Goal: Task Accomplishment & Management: Use online tool/utility

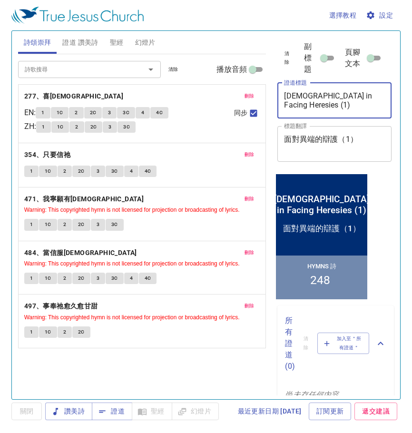
click at [309, 93] on textarea "Apologetics in Facing Heresies (1)" at bounding box center [334, 100] width 101 height 18
paste textarea "[PERSON_NAME] 26"
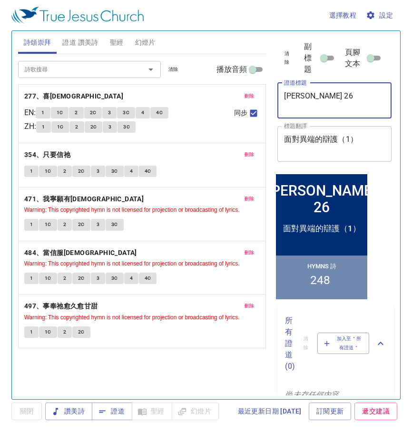
type textarea "[PERSON_NAME] 26"
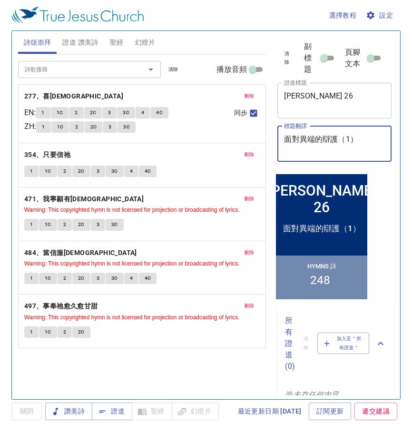
click at [337, 144] on textarea "面對異端的辯護（1）" at bounding box center [334, 144] width 101 height 18
paste textarea "[DEMOGRAPHIC_DATA]第26章"
type textarea "[DEMOGRAPHIC_DATA]第26章"
click at [80, 412] on span "讚美詩" at bounding box center [69, 412] width 32 height 12
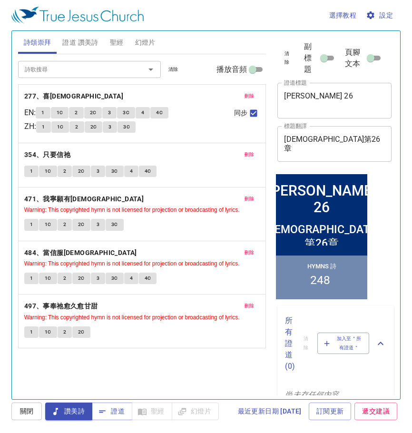
click at [371, 17] on icon "button" at bounding box center [371, 15] width 8 height 8
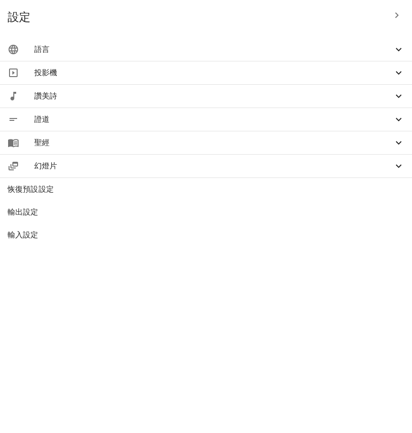
click at [401, 47] on icon at bounding box center [398, 49] width 11 height 11
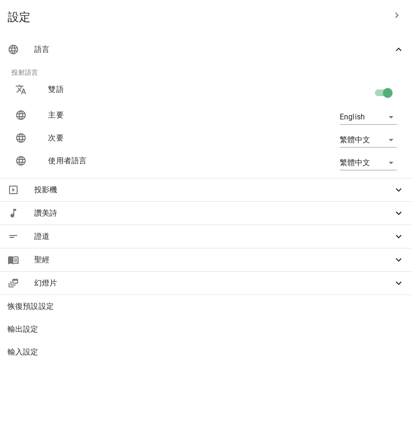
click at [181, 50] on span "語言" at bounding box center [213, 49] width 359 height 11
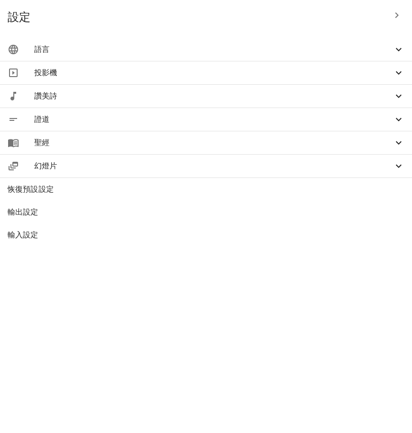
click at [181, 50] on span "語言" at bounding box center [213, 49] width 359 height 11
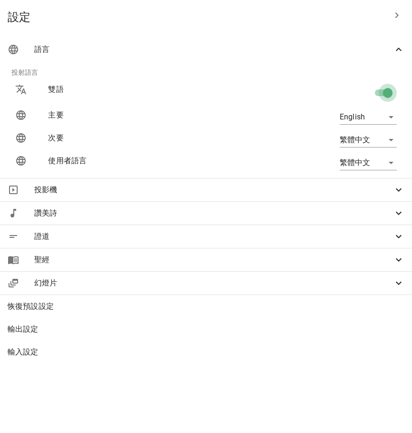
click at [387, 95] on input "checkbox" at bounding box center [388, 95] width 54 height 18
checkbox input "false"
click at [387, 95] on input "checkbox" at bounding box center [378, 95] width 54 height 18
checkbox input "true"
type input "zh"
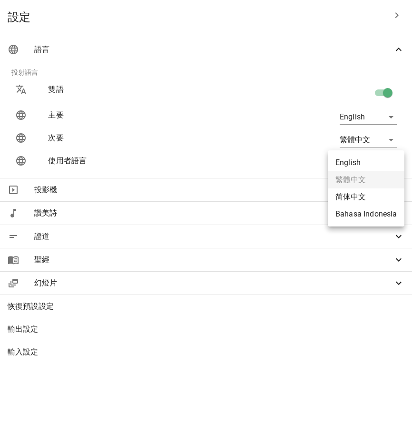
click at [394, 163] on body "選擇教程 設定 詩頌崇拜 證道 讚美詩 聖經 幻燈片 詩歌搜尋 詩歌搜尋 清除 播放音頻 刪除 277、喜傳福音 EN : 1 1C 2 2C 3 3C 4 …" at bounding box center [206, 216] width 412 height 433
click at [361, 160] on li "English" at bounding box center [366, 162] width 77 height 17
type input "en"
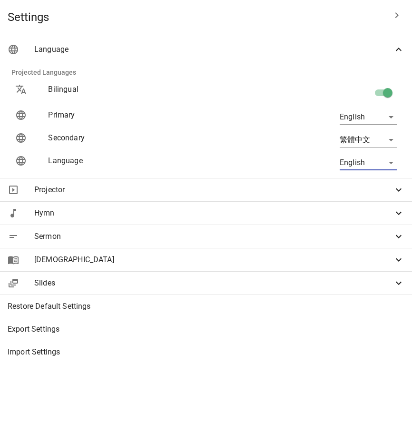
click at [399, 12] on icon "button" at bounding box center [397, 15] width 11 height 11
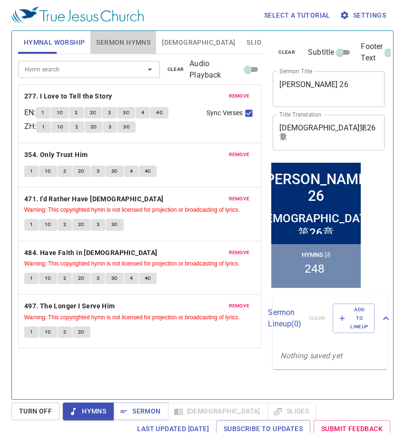
click at [121, 43] on span "Sermon Hymns" at bounding box center [123, 43] width 54 height 12
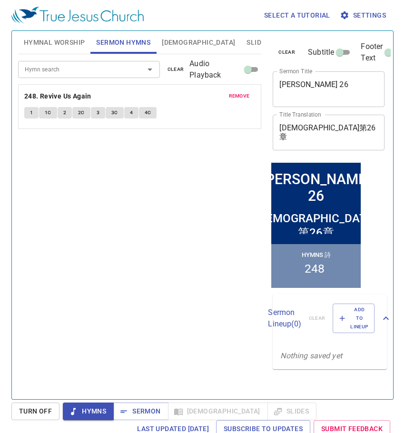
click at [237, 99] on span "remove" at bounding box center [239, 96] width 21 height 9
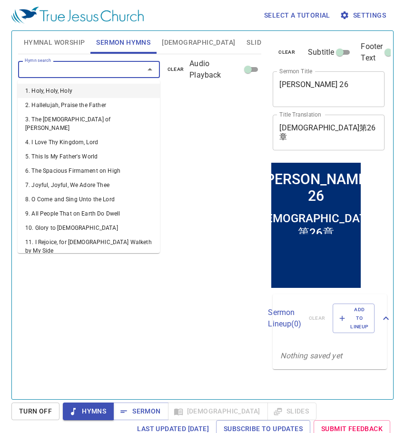
click at [105, 70] on input "Hymn search" at bounding box center [75, 69] width 108 height 11
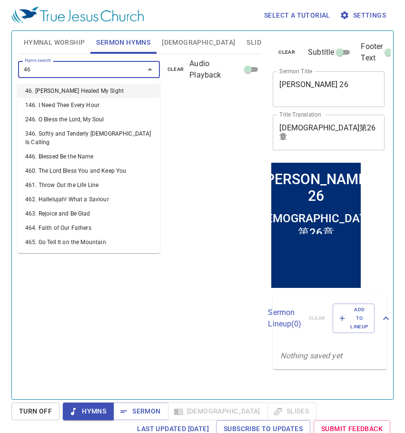
type input "467"
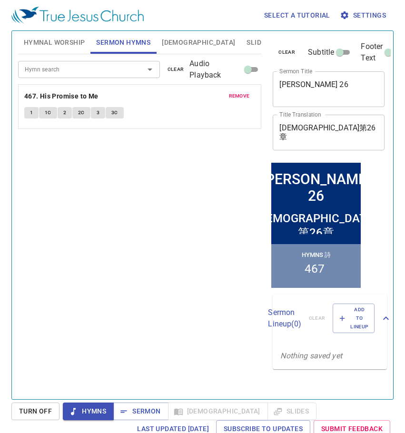
click at [44, 45] on span "Hymnal Worship" at bounding box center [54, 43] width 61 height 12
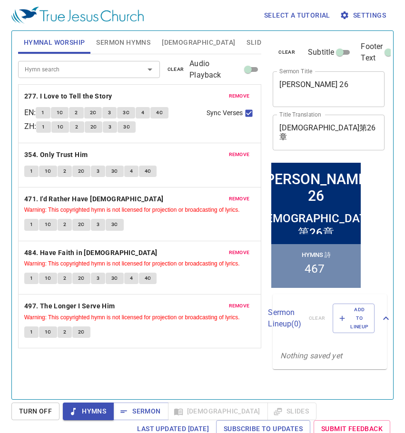
click at [246, 97] on span "remove" at bounding box center [239, 96] width 21 height 9
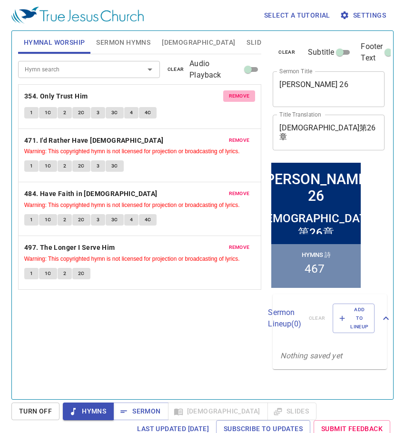
click at [246, 97] on span "remove" at bounding box center [239, 96] width 21 height 9
click at [246, 136] on span "remove" at bounding box center [239, 140] width 21 height 9
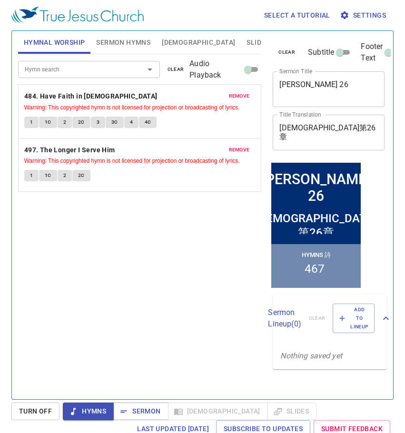
click at [246, 97] on span "remove" at bounding box center [239, 96] width 21 height 9
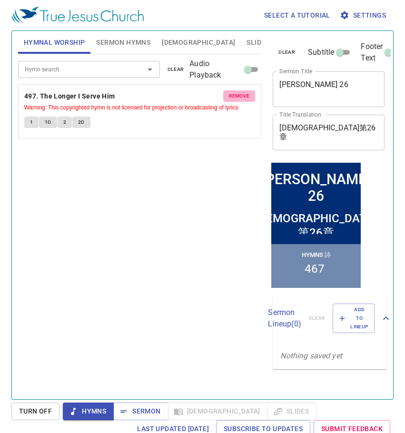
click at [246, 97] on span "remove" at bounding box center [239, 96] width 21 height 9
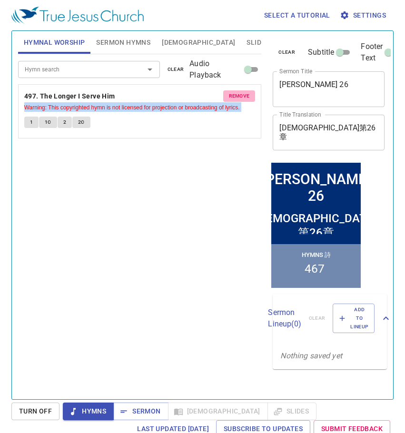
click at [246, 97] on div "Hymn search Hymn search clear Audio Playback remove 497. The Longer I Serve Him…" at bounding box center [140, 222] width 244 height 337
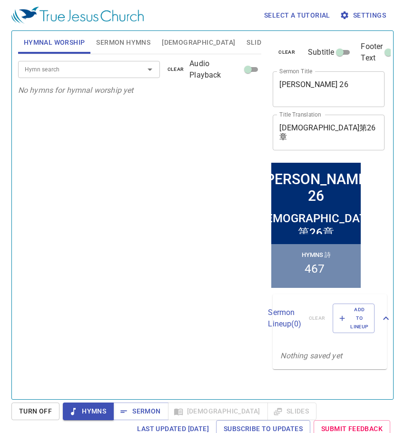
click at [70, 69] on input "Hymn search" at bounding box center [75, 69] width 108 height 11
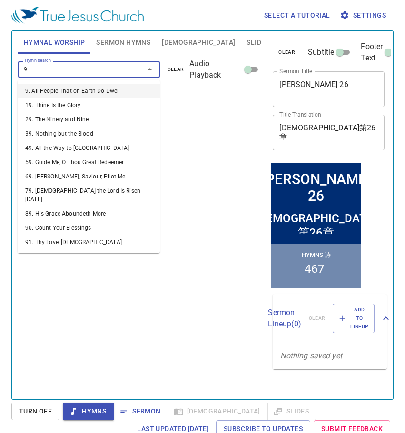
type input "90"
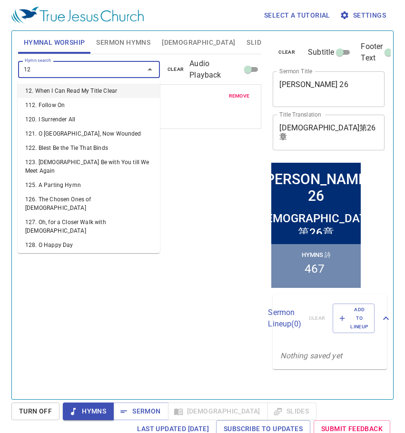
type input "122"
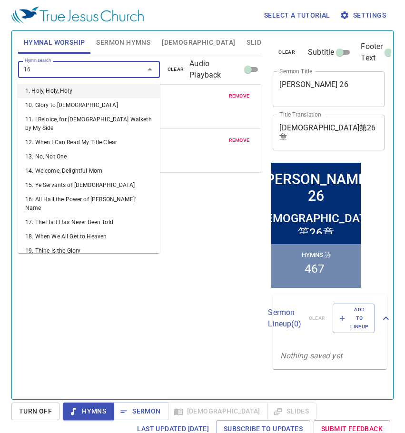
type input "160"
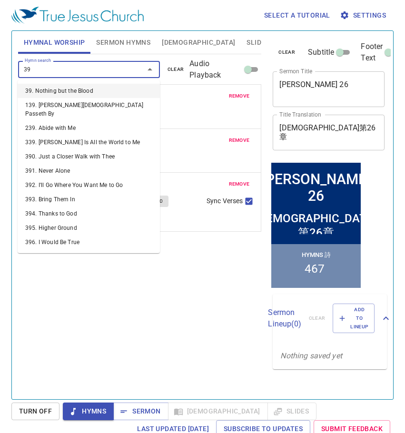
type input "394"
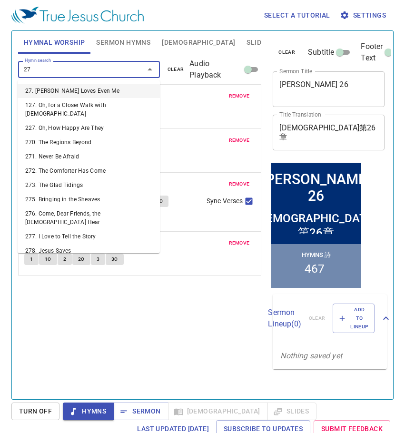
type input "277"
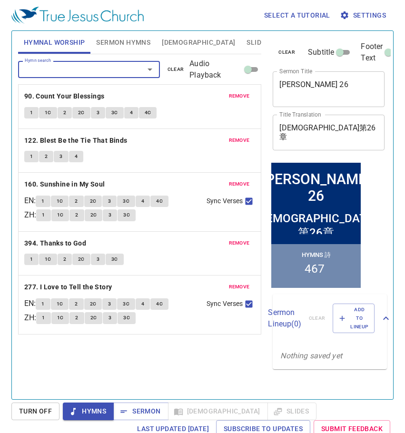
click at [317, 90] on textarea "[PERSON_NAME] 26" at bounding box center [329, 89] width 99 height 18
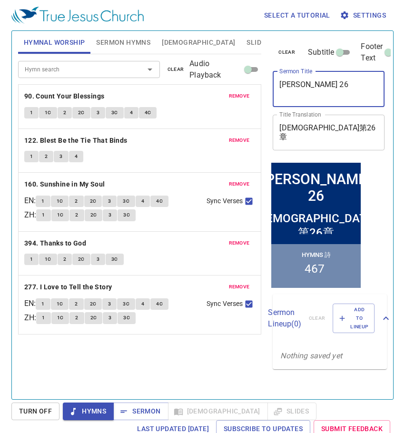
click at [317, 90] on textarea "[PERSON_NAME] 26" at bounding box center [329, 89] width 99 height 18
click at [320, 102] on div "Matthew 26 x Sermon Title" at bounding box center [329, 89] width 112 height 36
click at [341, 88] on textarea "[PERSON_NAME] 26" at bounding box center [329, 89] width 99 height 18
click at [32, 112] on span "1" at bounding box center [31, 113] width 3 height 9
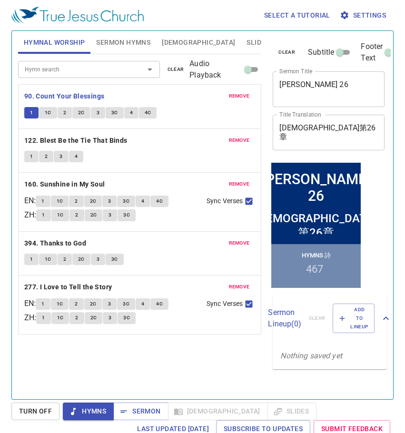
click at [50, 113] on span "1C" at bounding box center [48, 113] width 7 height 9
click at [64, 115] on span "2" at bounding box center [64, 113] width 3 height 9
click at [77, 113] on button "2C" at bounding box center [81, 112] width 18 height 11
click at [98, 116] on span "3" at bounding box center [98, 113] width 3 height 9
click at [114, 114] on span "3C" at bounding box center [114, 113] width 7 height 9
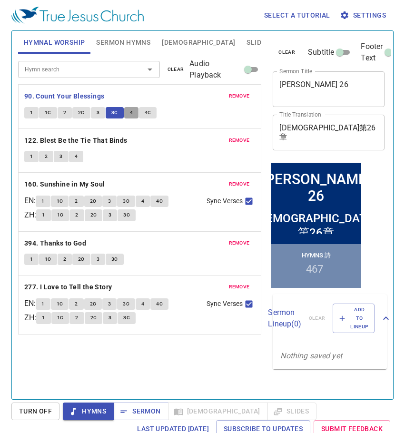
click at [130, 115] on span "4" at bounding box center [131, 113] width 3 height 9
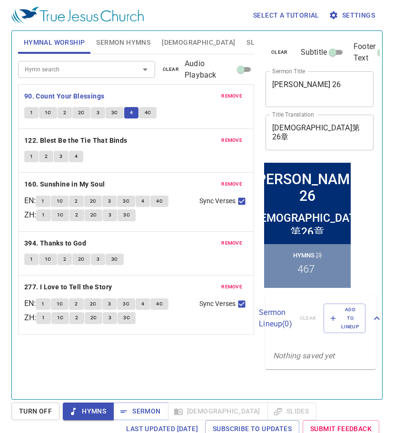
click at [188, 357] on div "Hymn search Hymn search clear Audio Playback remove 90. Count Your Blessings 1 …" at bounding box center [136, 222] width 236 height 337
click at [146, 115] on span "4C" at bounding box center [148, 113] width 7 height 9
click at [109, 140] on b "122. Blest Be the Tie That Binds" at bounding box center [75, 141] width 103 height 12
click at [27, 156] on button "1" at bounding box center [31, 156] width 14 height 11
click at [48, 156] on button "2" at bounding box center [46, 156] width 14 height 11
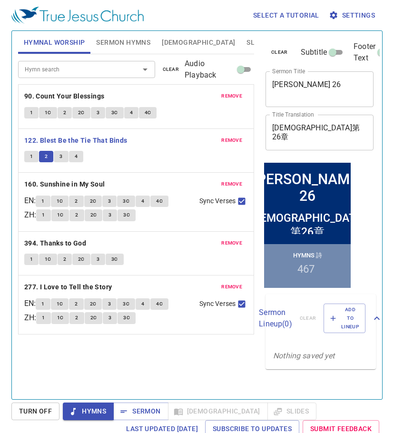
click at [58, 158] on button "3" at bounding box center [61, 156] width 14 height 11
click at [75, 155] on span "4" at bounding box center [76, 156] width 3 height 9
click at [63, 182] on b "160. Sunshine in My Soul" at bounding box center [64, 185] width 81 height 12
click at [44, 202] on span "1" at bounding box center [42, 201] width 3 height 9
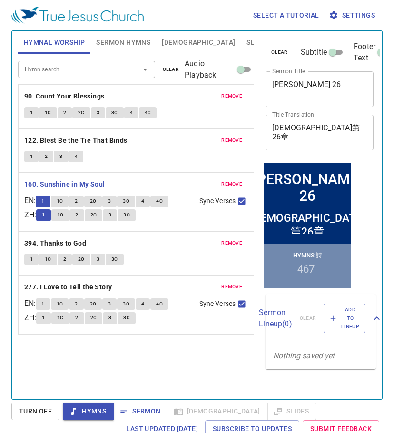
click at [60, 201] on button "1C" at bounding box center [60, 201] width 18 height 11
click at [78, 204] on button "2" at bounding box center [76, 201] width 14 height 11
click at [95, 200] on span "2C" at bounding box center [93, 201] width 7 height 9
click at [111, 204] on button "3" at bounding box center [109, 201] width 14 height 11
click at [130, 198] on span "3C" at bounding box center [126, 201] width 7 height 9
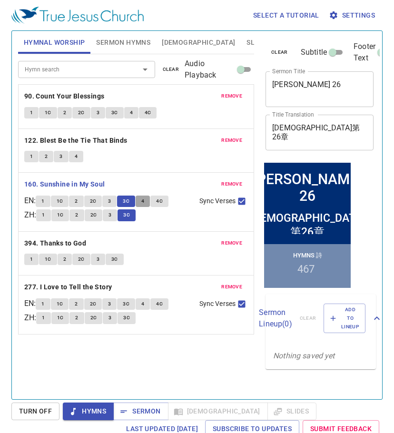
click at [143, 199] on button "4" at bounding box center [143, 201] width 14 height 11
click at [162, 201] on span "4C" at bounding box center [159, 201] width 7 height 9
click at [72, 244] on b "394. Thanks to God" at bounding box center [55, 244] width 62 height 12
click at [31, 260] on span "1" at bounding box center [31, 259] width 3 height 9
click at [46, 261] on span "1C" at bounding box center [48, 259] width 7 height 9
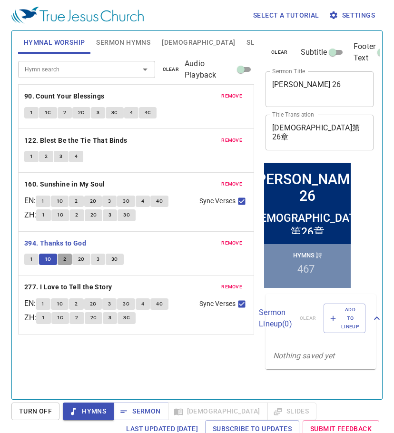
click at [69, 257] on button "2" at bounding box center [65, 259] width 14 height 11
click at [76, 261] on button "2C" at bounding box center [81, 259] width 18 height 11
click at [97, 257] on span "3" at bounding box center [98, 259] width 3 height 9
click at [115, 259] on span "3C" at bounding box center [114, 259] width 7 height 9
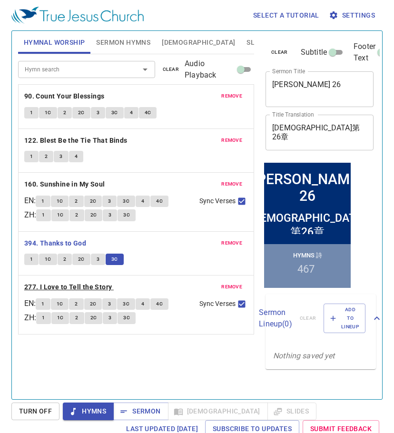
click at [58, 290] on b "277. I Love to Tell the Story" at bounding box center [68, 287] width 88 height 12
click at [44, 302] on span "1" at bounding box center [42, 304] width 3 height 9
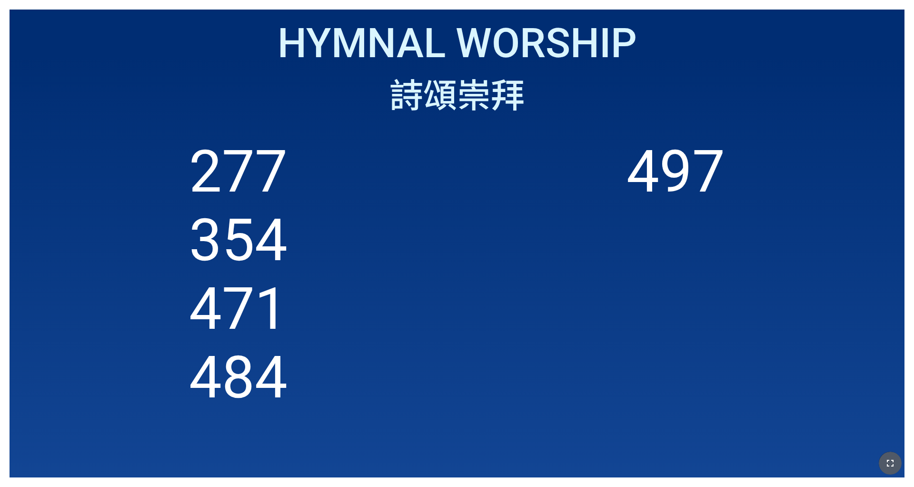
click at [381, 304] on icon "button" at bounding box center [890, 462] width 11 height 11
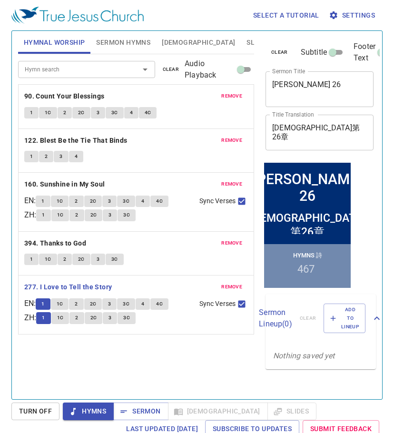
click at [62, 306] on span "1C" at bounding box center [60, 304] width 7 height 9
click at [78, 305] on span "2" at bounding box center [76, 304] width 3 height 9
click at [97, 303] on span "2C" at bounding box center [93, 304] width 7 height 9
click at [111, 305] on span "3" at bounding box center [109, 304] width 3 height 9
click at [129, 306] on span "3C" at bounding box center [126, 304] width 7 height 9
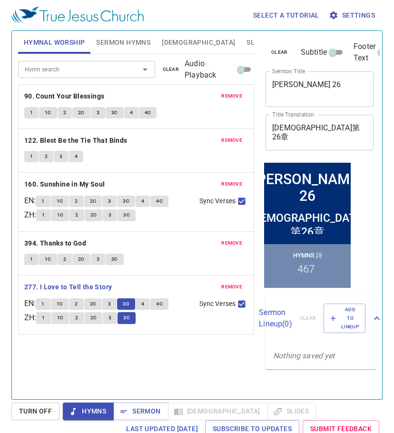
click at [149, 302] on button "4" at bounding box center [143, 304] width 14 height 11
click at [162, 303] on span "4C" at bounding box center [159, 304] width 7 height 9
click at [82, 410] on span "Hymns" at bounding box center [88, 412] width 36 height 12
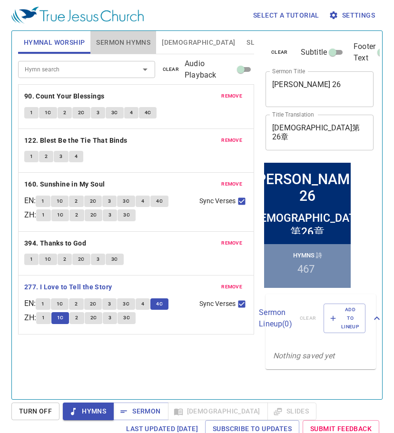
click at [127, 47] on span "Sermon Hymns" at bounding box center [123, 43] width 54 height 12
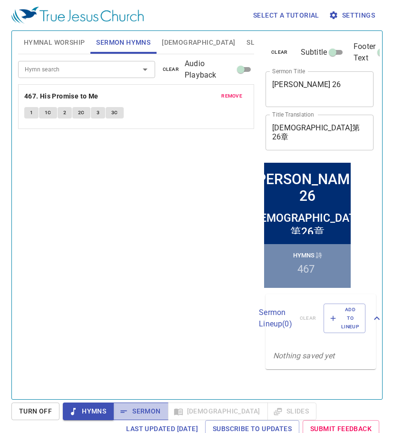
click at [141, 410] on span "Sermon" at bounding box center [141, 412] width 40 height 12
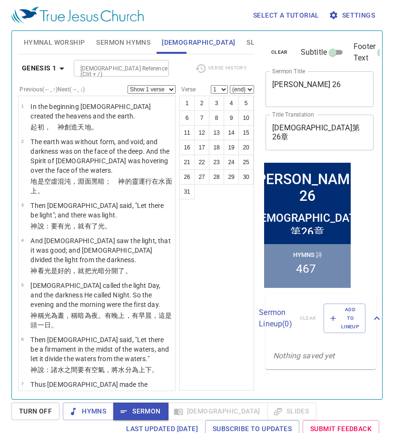
click at [137, 69] on input "[DEMOGRAPHIC_DATA] Reference (Ctrl + /)" at bounding box center [114, 68] width 74 height 11
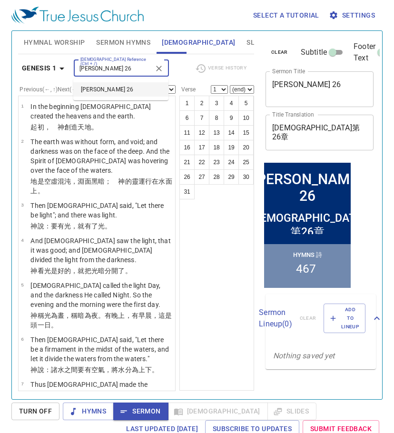
type input "[PERSON_NAME] 26"
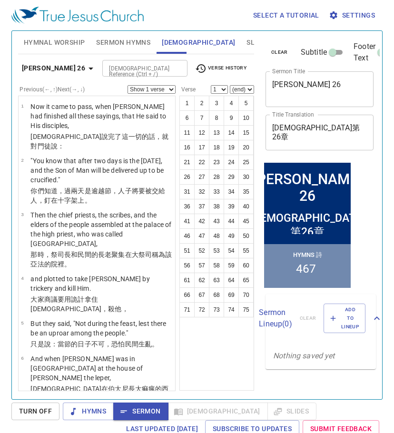
scroll to position [1048, 0]
